Goal: Transaction & Acquisition: Purchase product/service

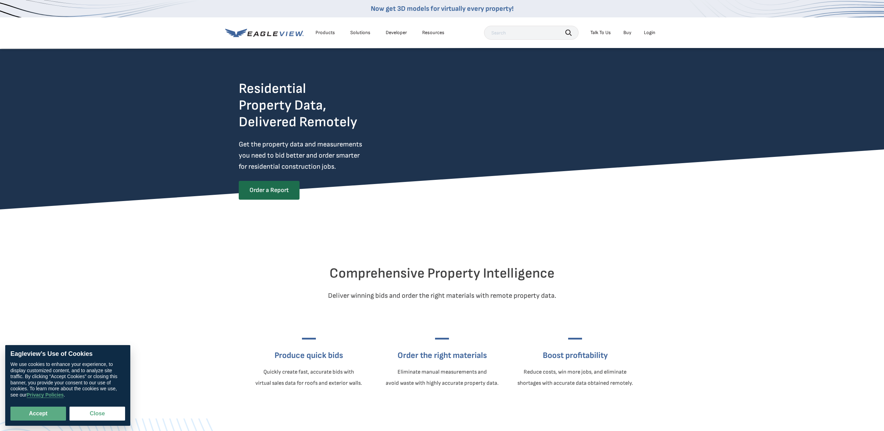
click at [649, 32] on div "Login" at bounding box center [649, 33] width 11 height 6
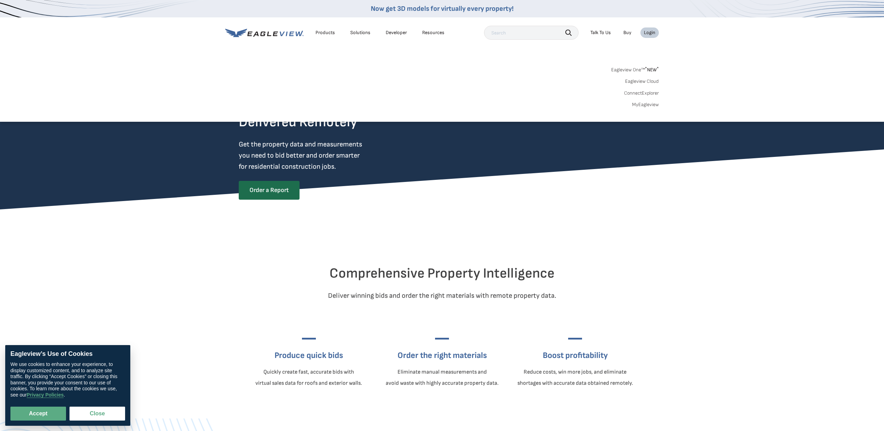
click at [648, 34] on div "Login" at bounding box center [649, 33] width 11 height 6
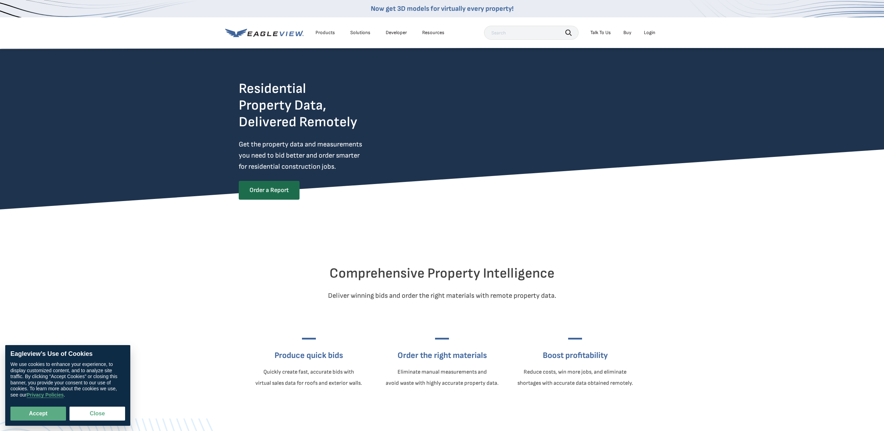
click at [648, 34] on div "Login" at bounding box center [649, 33] width 11 height 6
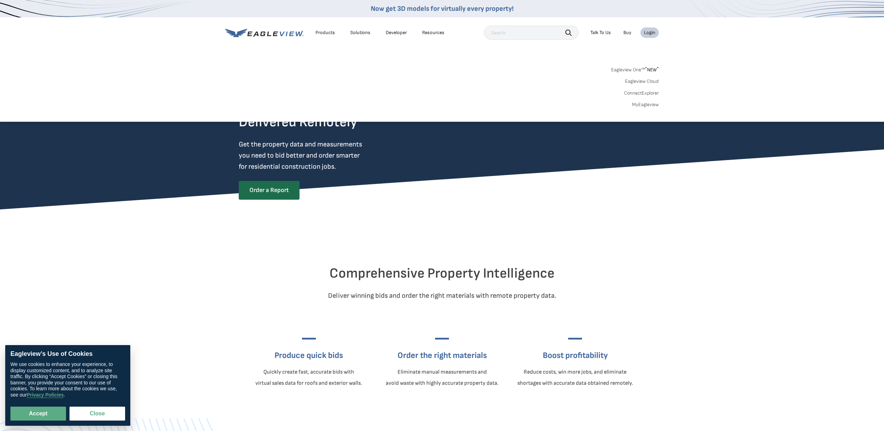
click at [648, 105] on link "MyEagleview" at bounding box center [645, 105] width 27 height 6
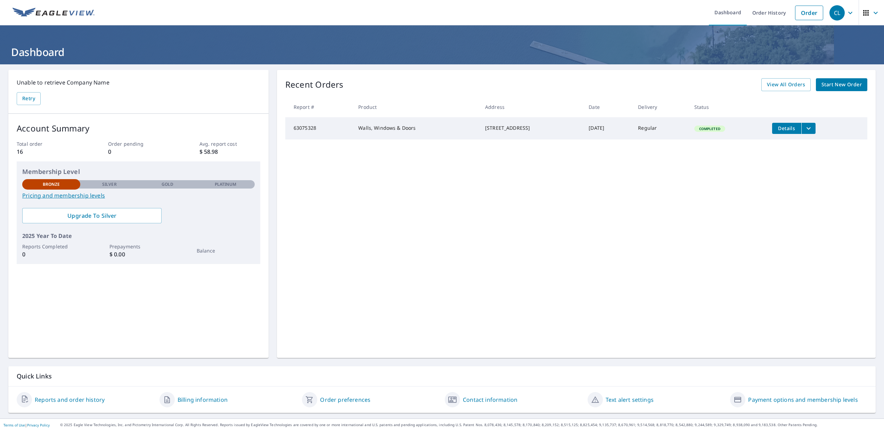
click at [844, 87] on span "Start New Order" at bounding box center [842, 84] width 40 height 9
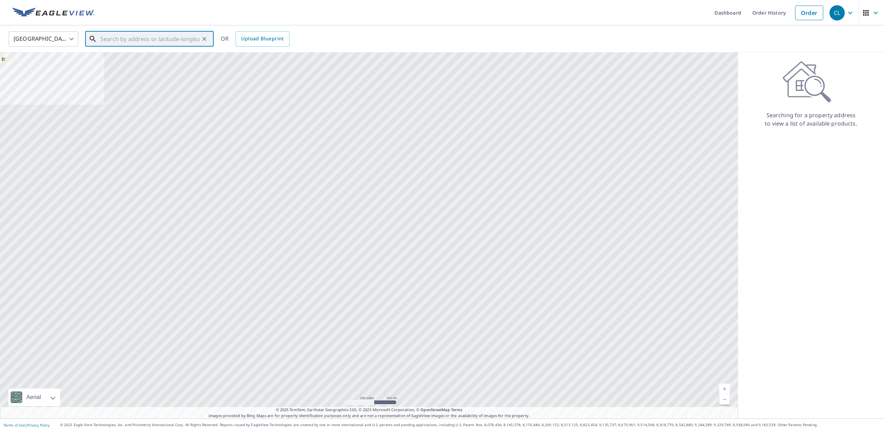
click at [120, 37] on input "text" at bounding box center [149, 38] width 99 height 19
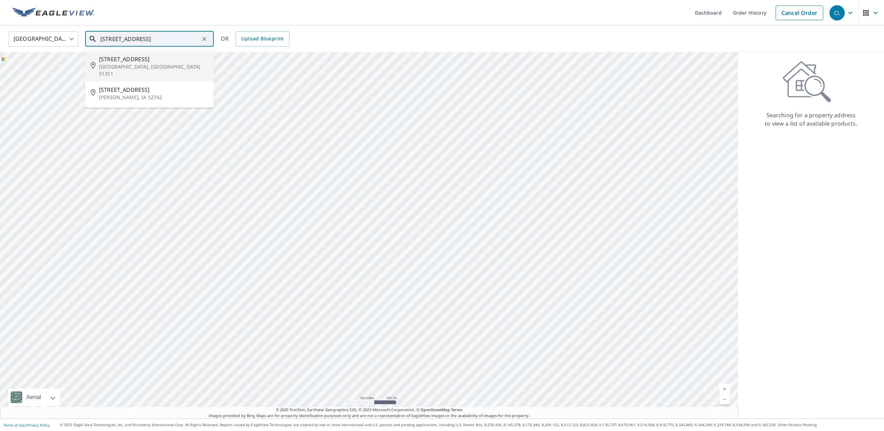
click at [123, 62] on span "2141 250th Ave" at bounding box center [153, 59] width 109 height 8
type input "2141 250th Ave Milford, IA 51351"
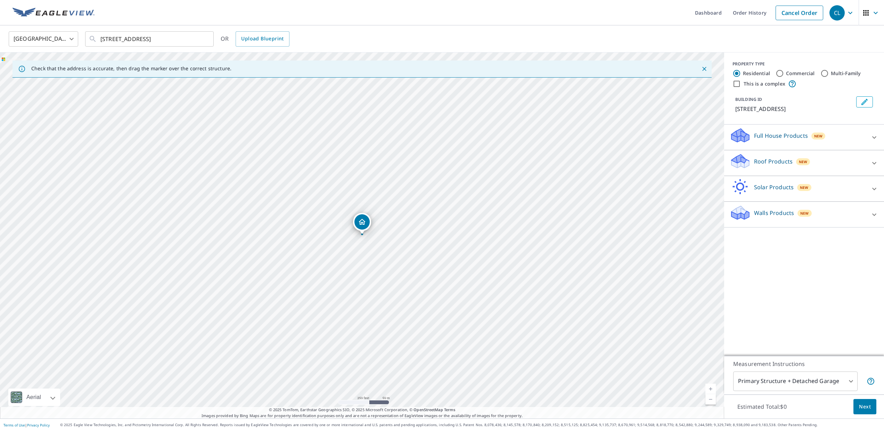
click at [852, 379] on body "CL CL Dashboard Order History Cancel Order CL United States US ​ 2141 250th Ave…" at bounding box center [442, 215] width 884 height 431
click at [796, 404] on li "All Structures on Parcel" at bounding box center [796, 403] width 124 height 13
type input "3"
click at [873, 136] on icon at bounding box center [875, 137] width 8 height 8
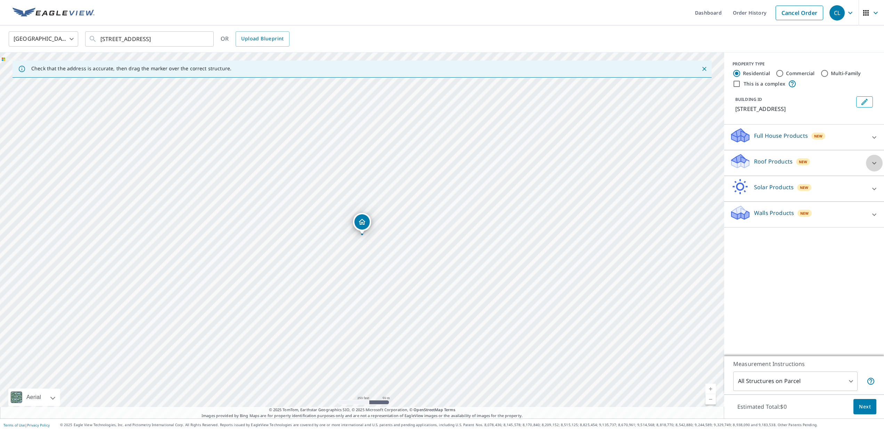
click at [876, 162] on icon at bounding box center [875, 163] width 8 height 8
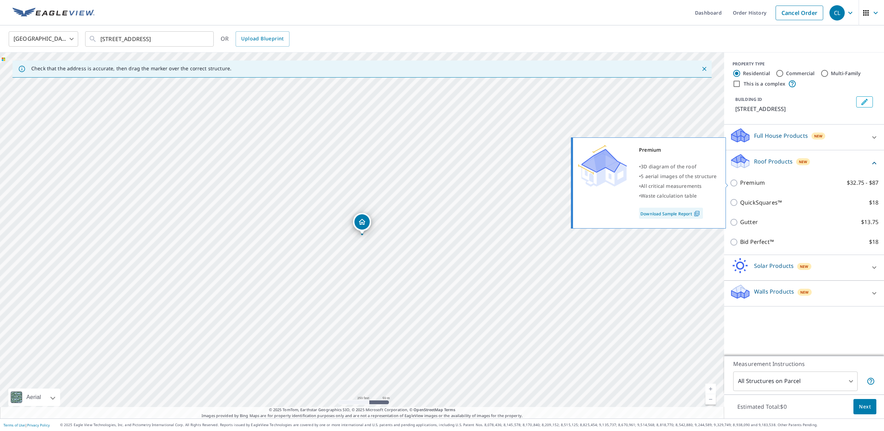
click at [733, 181] on input "Premium $32.75 - $87" at bounding box center [735, 183] width 10 height 8
checkbox input "true"
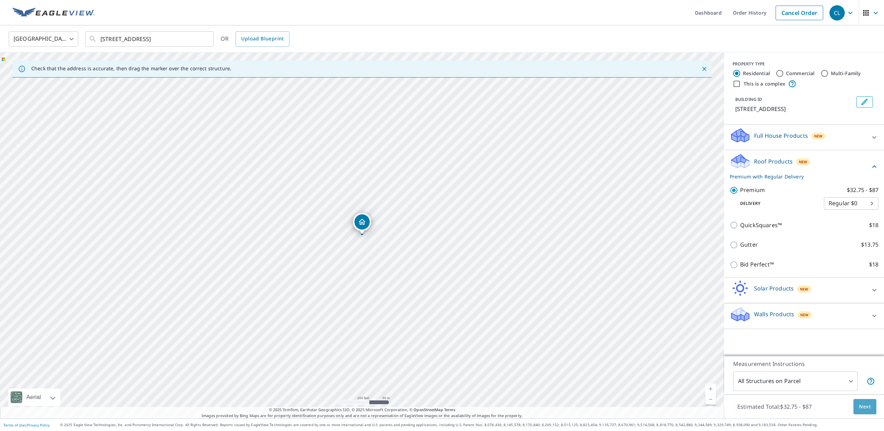
click at [867, 404] on span "Next" at bounding box center [865, 406] width 12 height 9
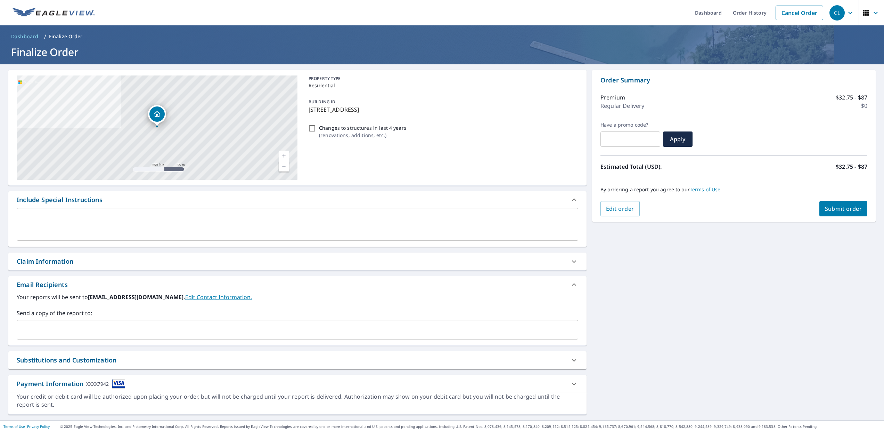
scroll to position [2, 0]
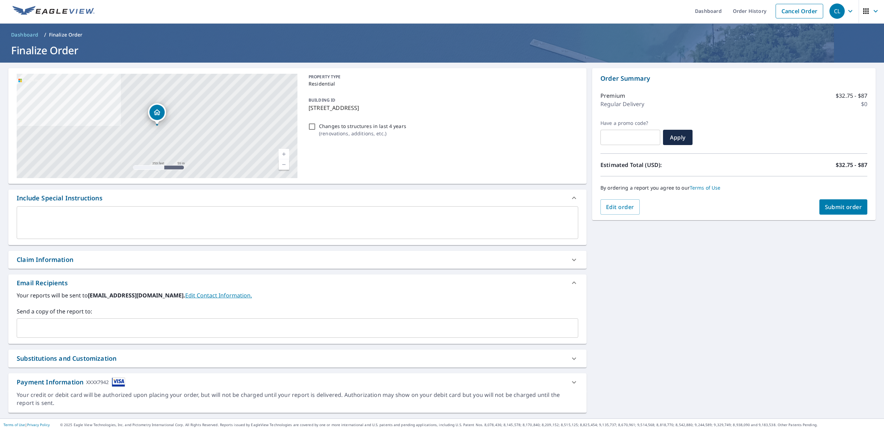
click at [849, 210] on span "Submit order" at bounding box center [843, 207] width 37 height 8
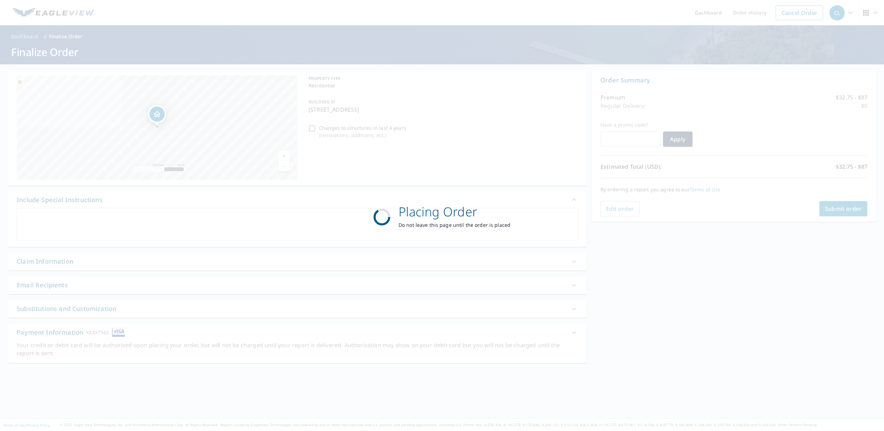
scroll to position [0, 0]
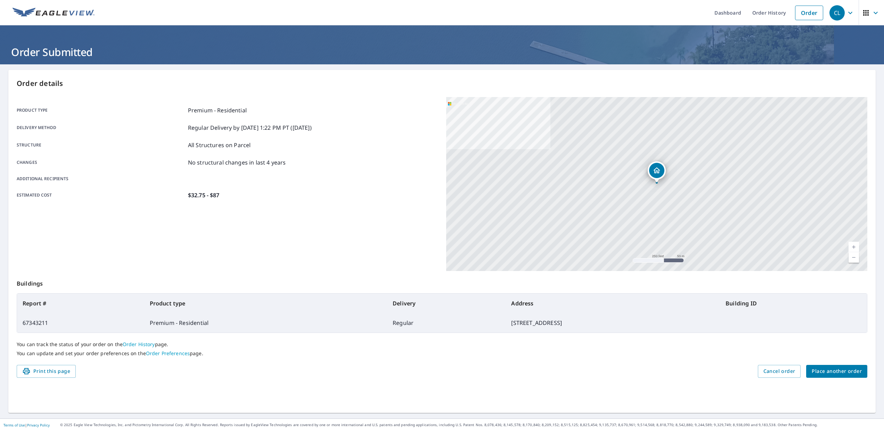
click at [839, 12] on div "CL" at bounding box center [837, 12] width 15 height 15
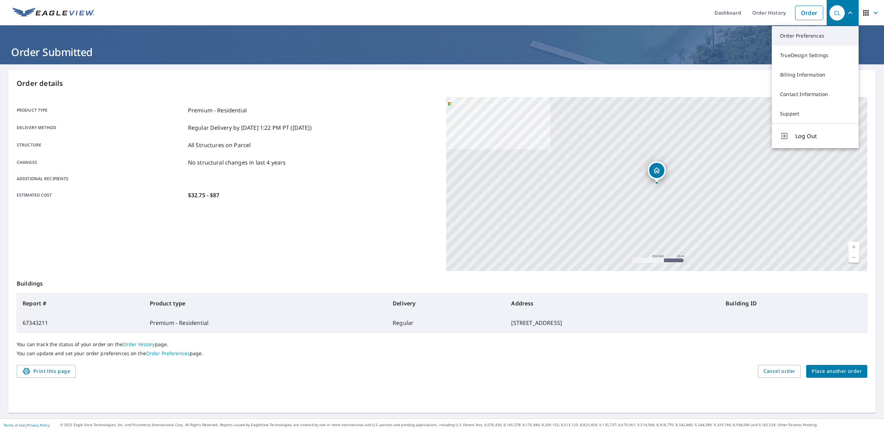
click at [796, 40] on link "Order Preferences" at bounding box center [815, 35] width 87 height 19
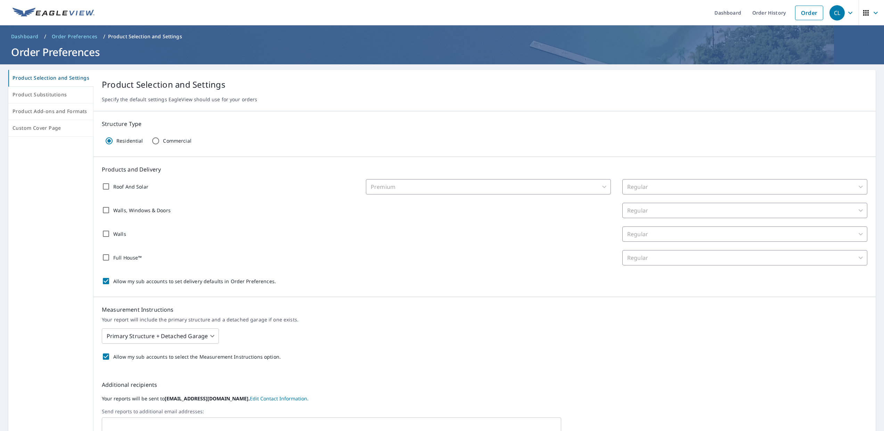
click at [876, 13] on icon "button" at bounding box center [876, 13] width 8 height 8
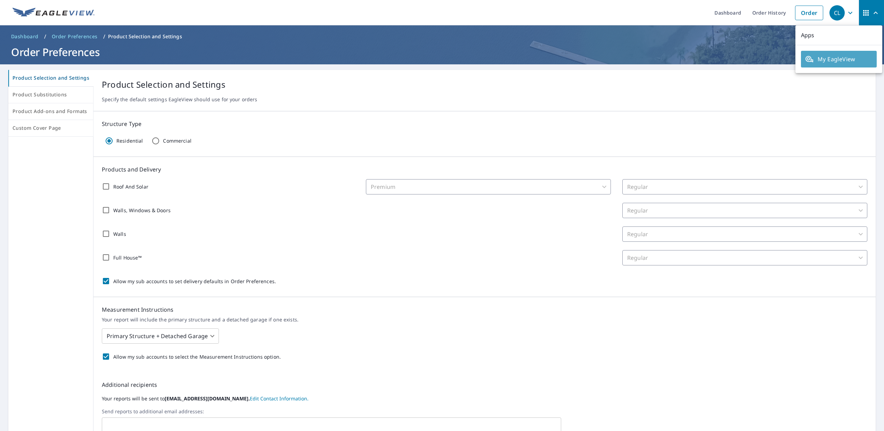
click at [848, 56] on span "My EagleView" at bounding box center [839, 59] width 67 height 8
